Goal: Task Accomplishment & Management: Manage account settings

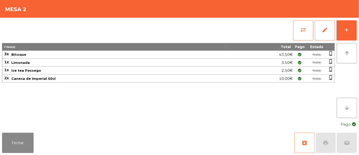
click at [304, 138] on button "archive" at bounding box center [305, 142] width 20 height 20
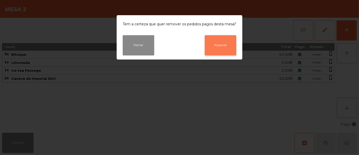
click at [221, 42] on button "Arquivar" at bounding box center [221, 45] width 32 height 20
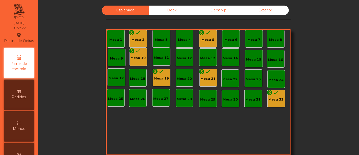
click at [206, 33] on icon "done" at bounding box center [208, 33] width 6 height 6
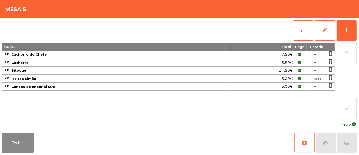
click at [304, 139] on button "archive" at bounding box center [305, 142] width 20 height 20
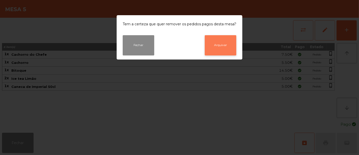
click at [230, 46] on button "Arquivar" at bounding box center [221, 45] width 32 height 20
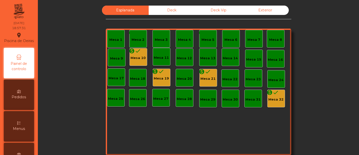
click at [137, 56] on div "Mesa 10" at bounding box center [138, 57] width 15 height 5
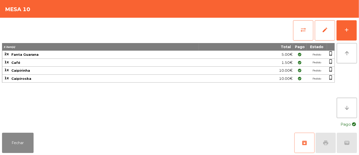
click at [303, 140] on span "archive" at bounding box center [305, 143] width 6 height 6
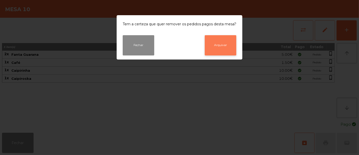
click at [224, 47] on button "Arquivar" at bounding box center [221, 45] width 32 height 20
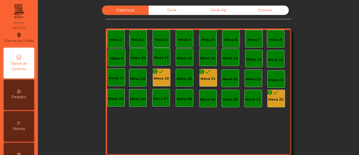
click at [166, 74] on div "monetization_on done Mesa 19" at bounding box center [161, 77] width 15 height 7
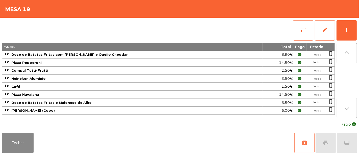
click at [304, 141] on span "archive" at bounding box center [305, 143] width 6 height 6
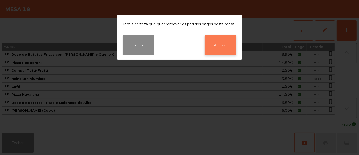
click at [213, 44] on button "Arquivar" at bounding box center [221, 45] width 32 height 20
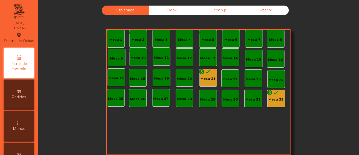
click at [204, 77] on div "Mesa 21" at bounding box center [208, 78] width 15 height 5
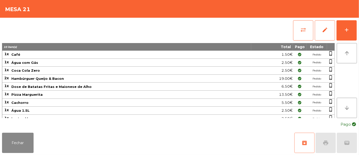
click at [302, 145] on button "archive" at bounding box center [305, 142] width 20 height 20
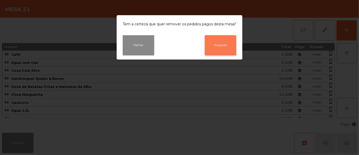
click at [225, 50] on button "Arquivar" at bounding box center [221, 45] width 32 height 20
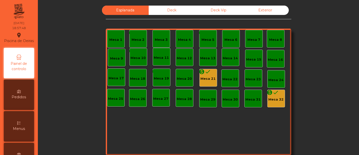
click at [273, 101] on div "Mesa 32" at bounding box center [276, 99] width 15 height 5
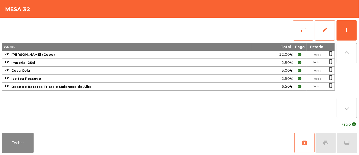
click at [301, 144] on button "archive" at bounding box center [305, 142] width 20 height 20
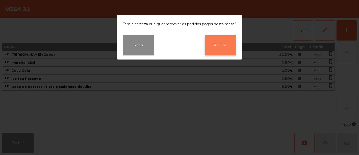
click at [228, 45] on button "Arquivar" at bounding box center [221, 45] width 32 height 20
